Goal: Find specific page/section: Find specific page/section

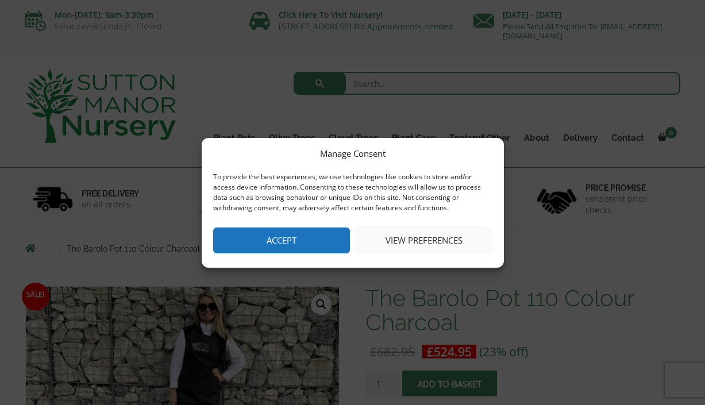
click at [289, 237] on button "Accept" at bounding box center [281, 241] width 137 height 26
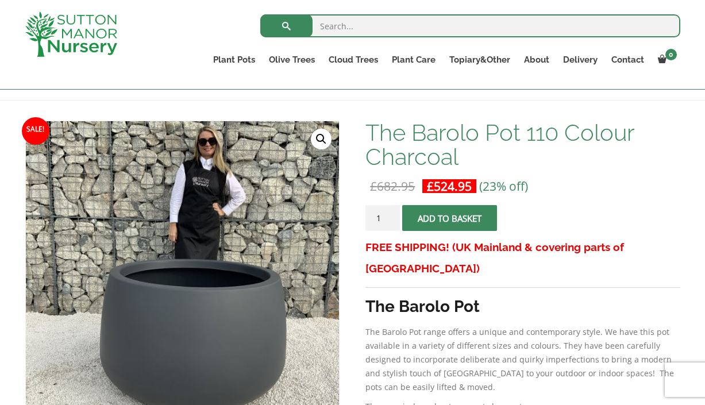
scroll to position [147, 0]
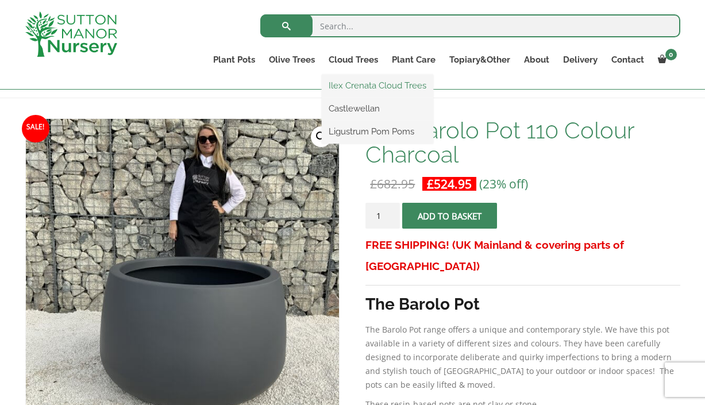
click at [371, 86] on link "Ilex Crenata Cloud Trees" at bounding box center [377, 85] width 111 height 17
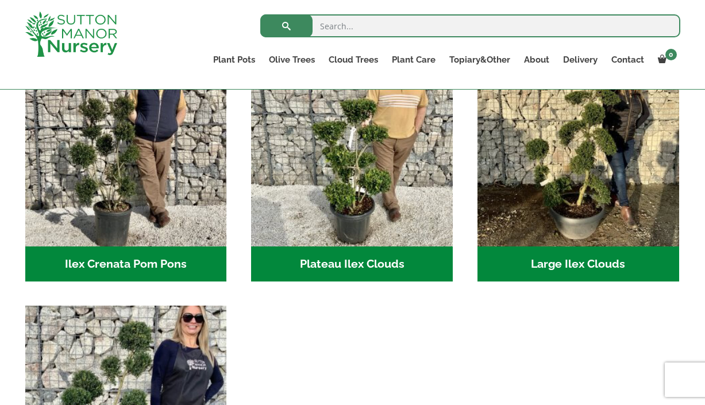
scroll to position [261, 0]
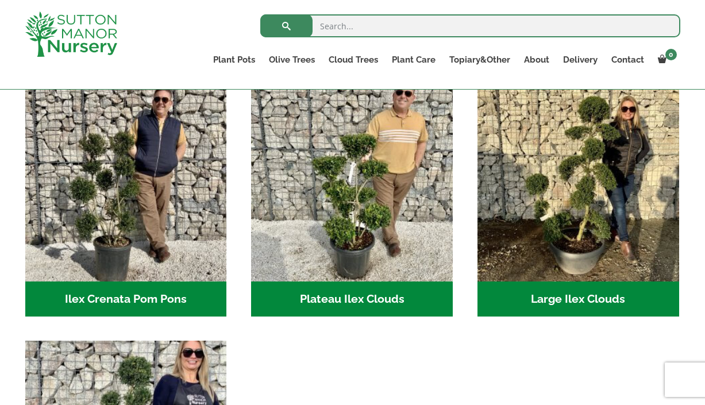
click at [562, 294] on h2 "Large Ilex Clouds (32)" at bounding box center [578, 300] width 202 height 36
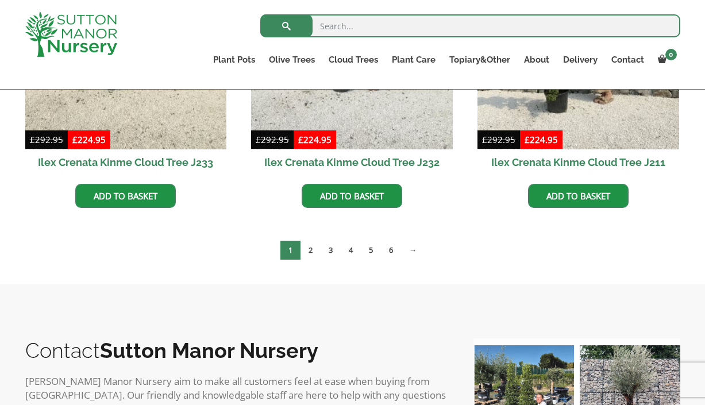
scroll to position [398, 0]
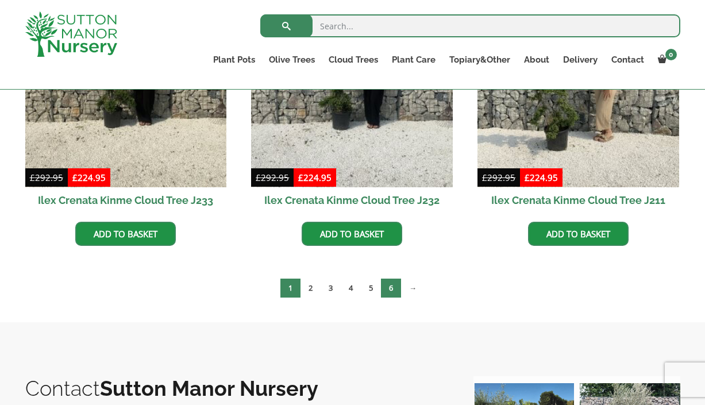
click at [396, 294] on link "6" at bounding box center [391, 288] width 20 height 19
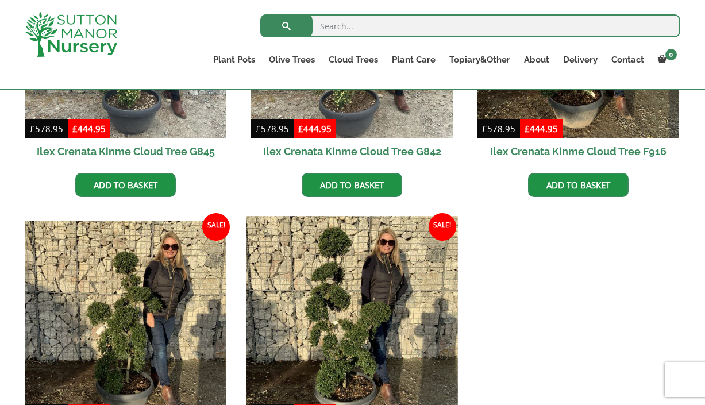
scroll to position [723, 0]
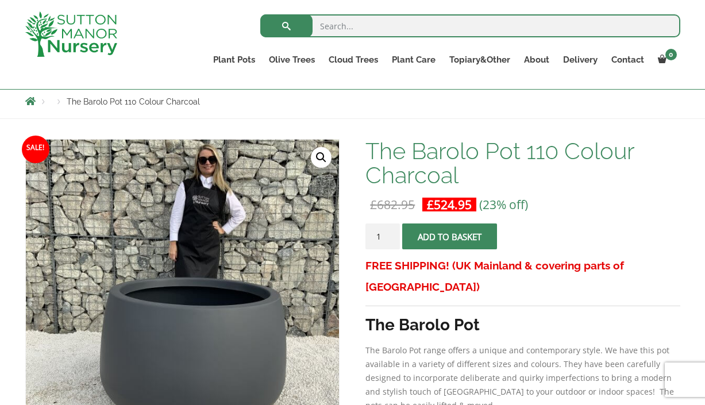
scroll to position [147, 0]
